Goal: Transaction & Acquisition: Purchase product/service

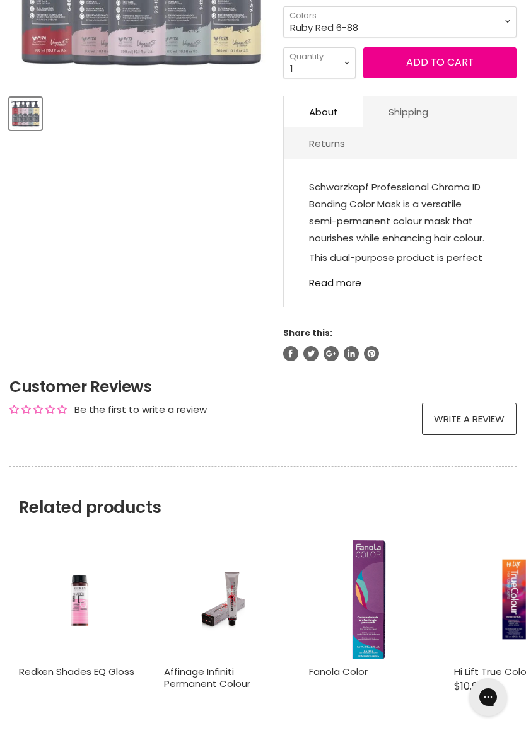
click at [336, 288] on link "Read more" at bounding box center [400, 279] width 182 height 18
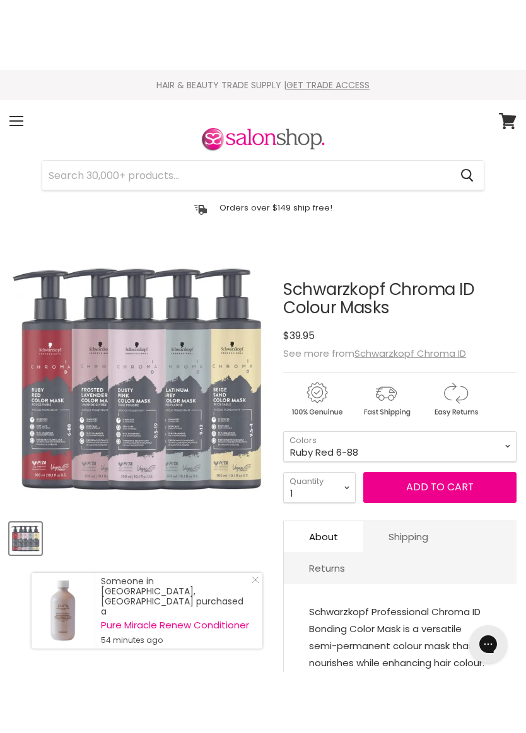
scroll to position [2, 0]
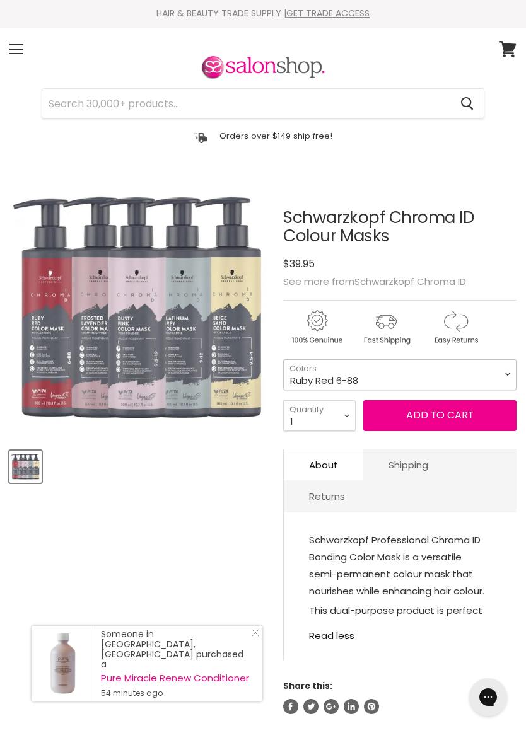
click at [463, 370] on select "Clear Dusty Pink 9.5-19 Pear Silver 95-1 Glazed Caramel 8-46 Platinum Grey 9-12…" at bounding box center [399, 374] width 233 height 31
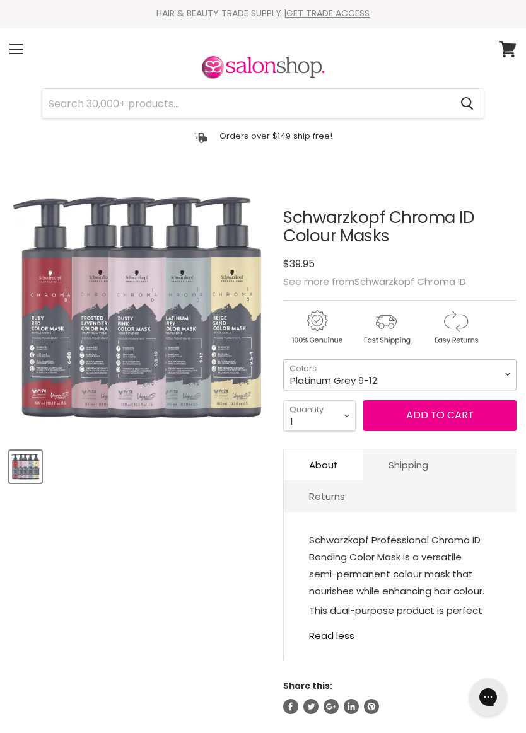
select select "Platinum Grey 9-12"
click at [23, 45] on div "Menu" at bounding box center [16, 49] width 26 height 29
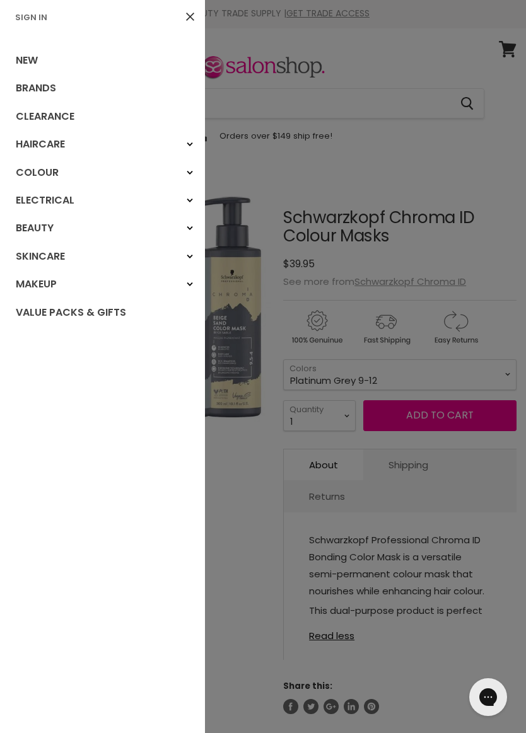
click at [45, 88] on link "Brands" at bounding box center [102, 88] width 205 height 28
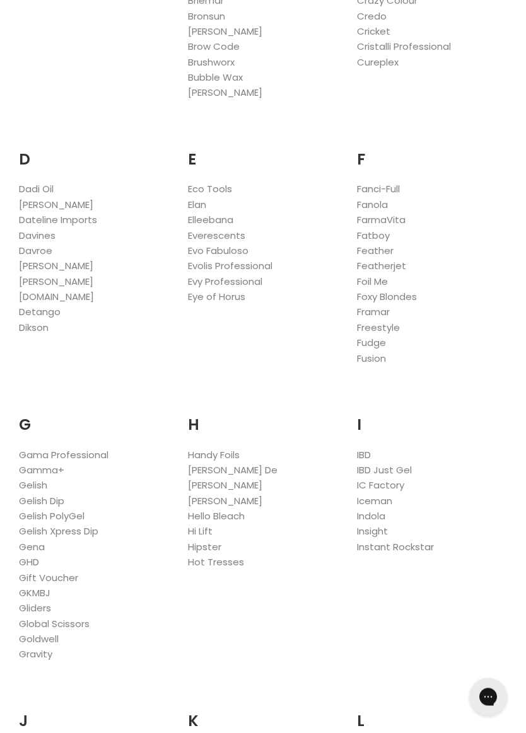
scroll to position [645, 0]
click at [62, 259] on link "[PERSON_NAME]" at bounding box center [56, 264] width 74 height 13
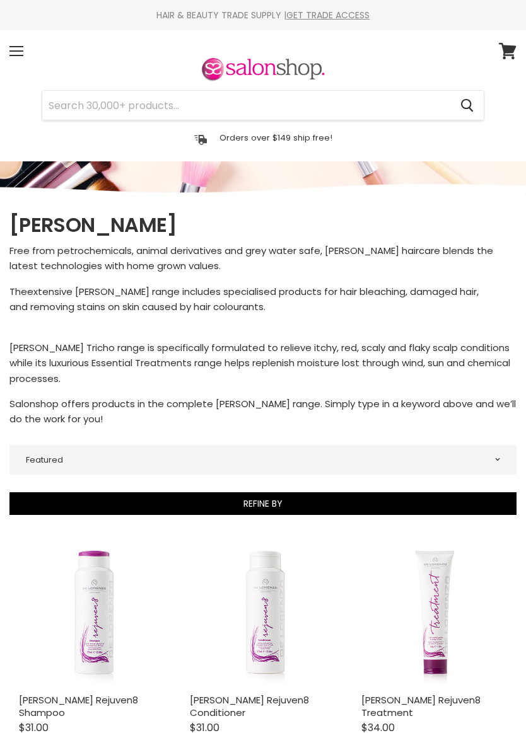
select select "manual"
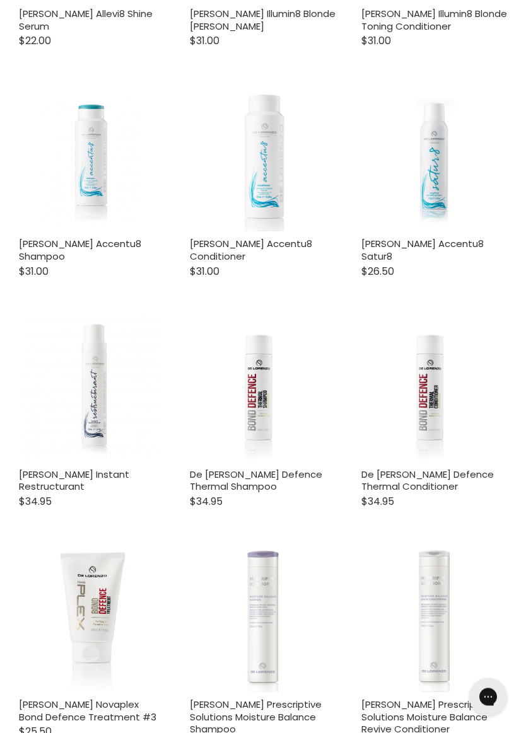
scroll to position [1149, 0]
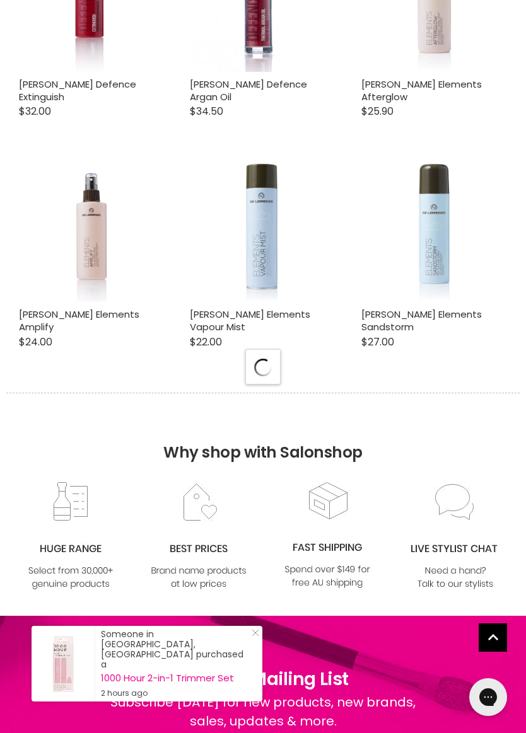
select select "manual"
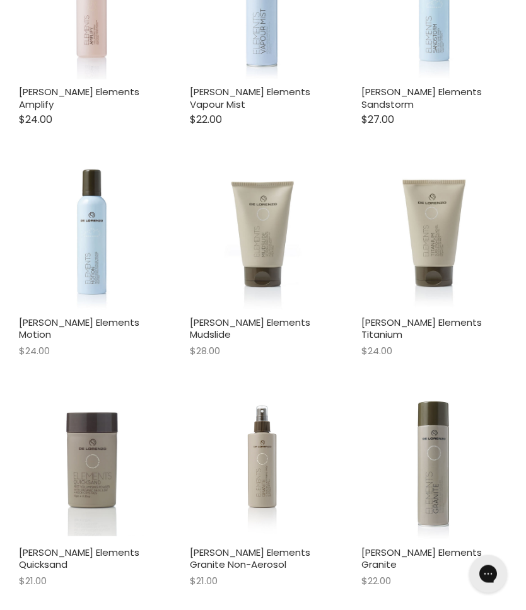
scroll to position [3931, 0]
